Goal: Task Accomplishment & Management: Manage account settings

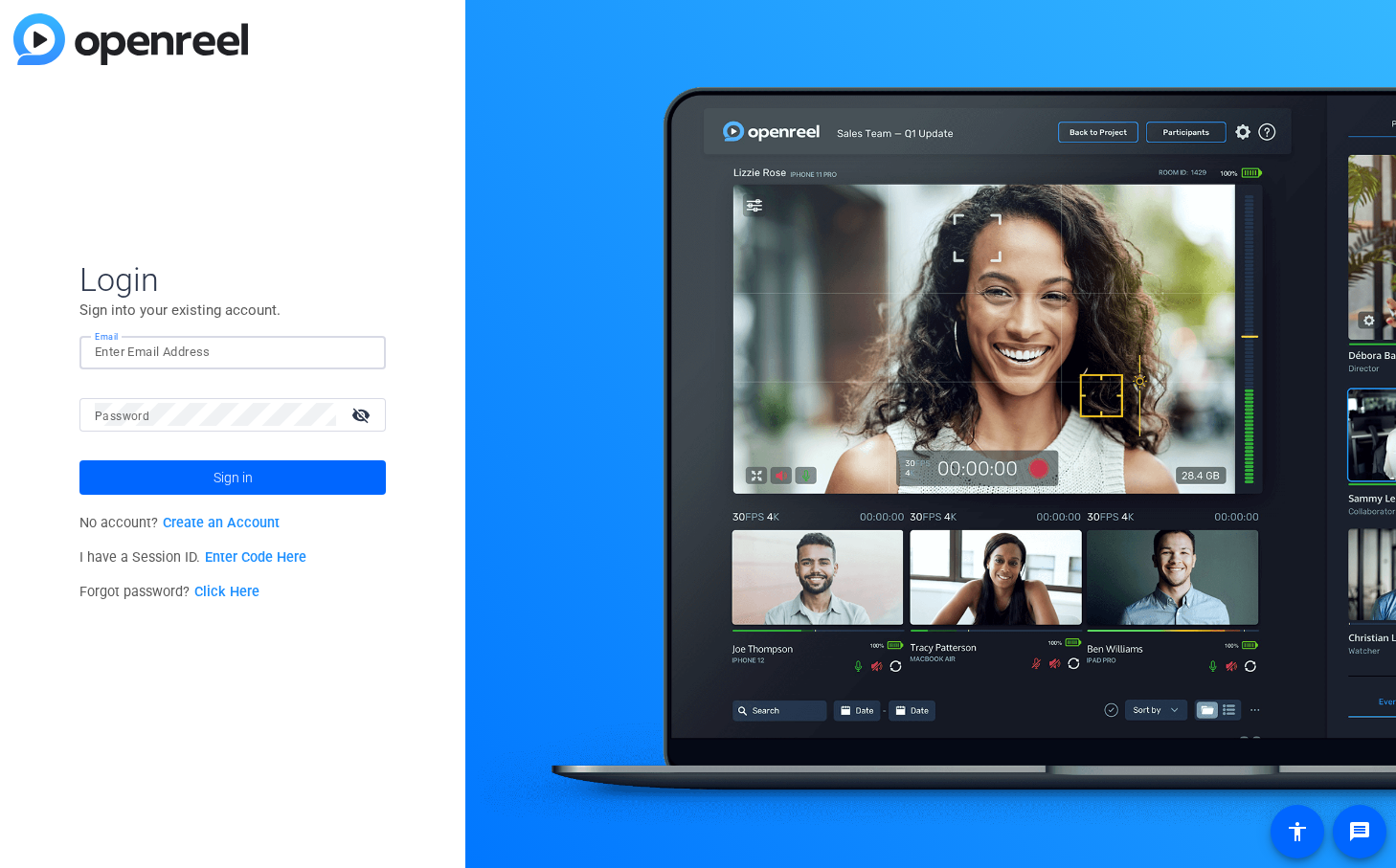
click at [240, 363] on input "Email" at bounding box center [233, 351] width 276 height 23
type input "[PERSON_NAME][EMAIL_ADDRESS][DOMAIN_NAME]"
click at [79, 460] on button "Sign in" at bounding box center [233, 477] width 306 height 34
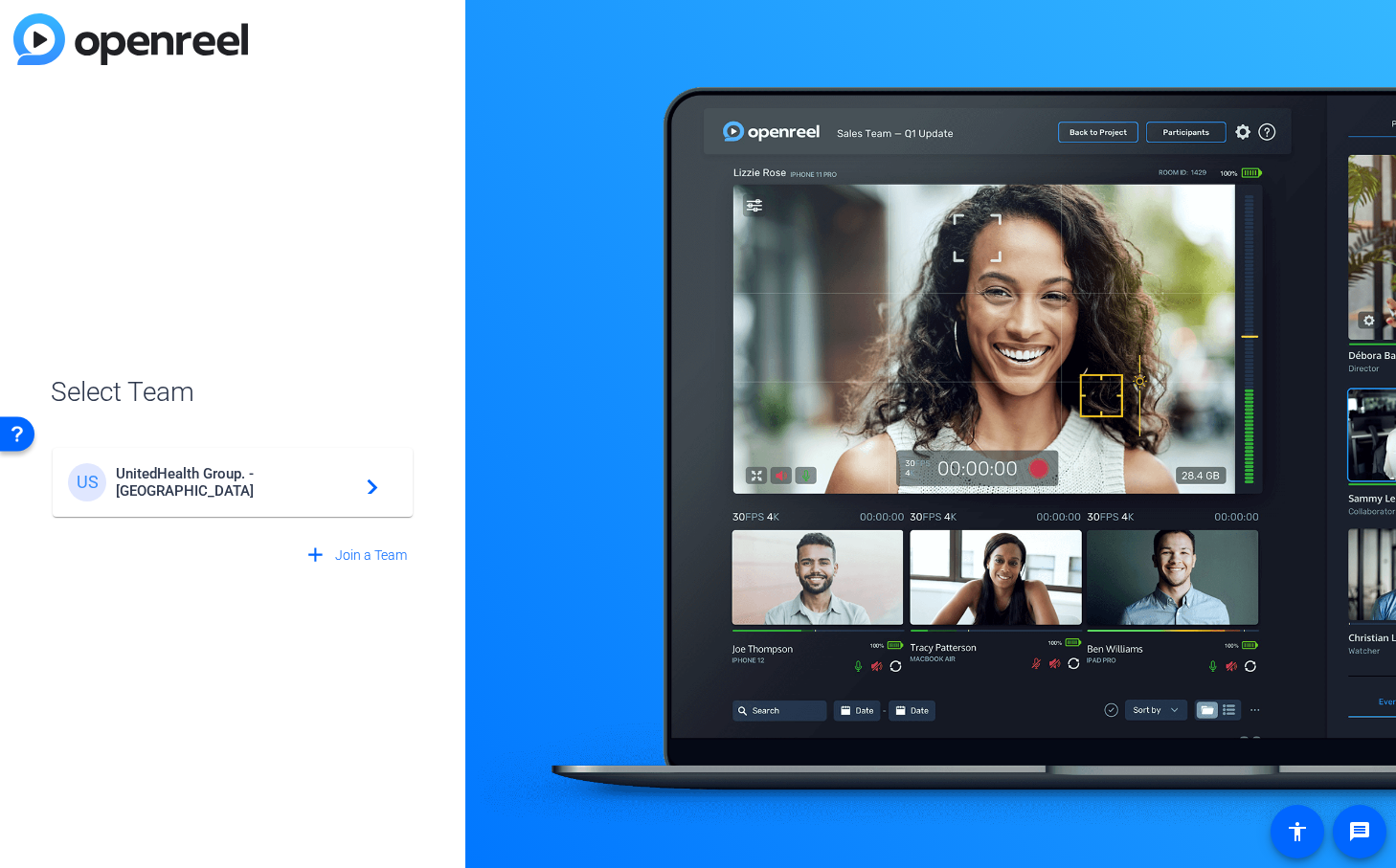
click at [113, 470] on div "US" at bounding box center [91, 482] width 48 height 38
